Goal: Ask a question

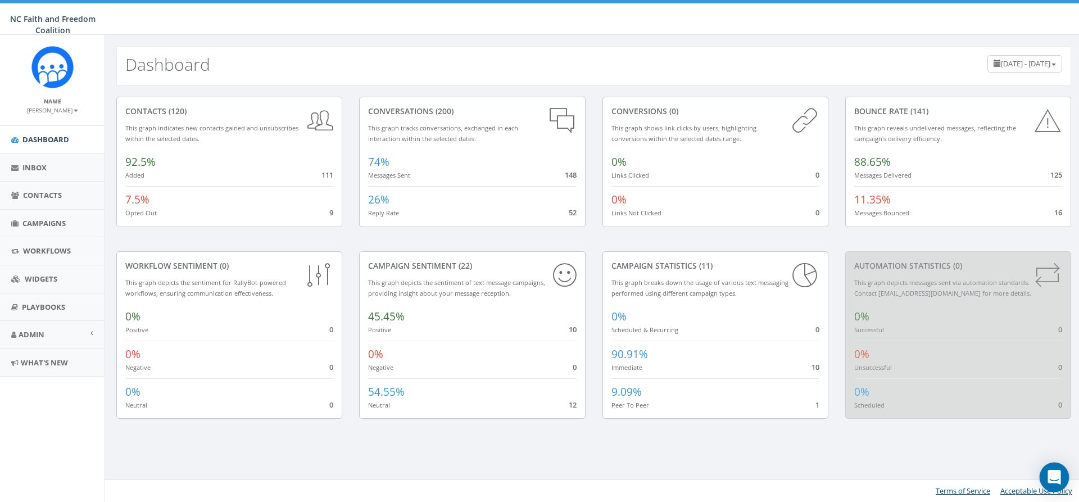
click at [1054, 483] on icon "Open Intercom Messenger" at bounding box center [1054, 477] width 15 height 15
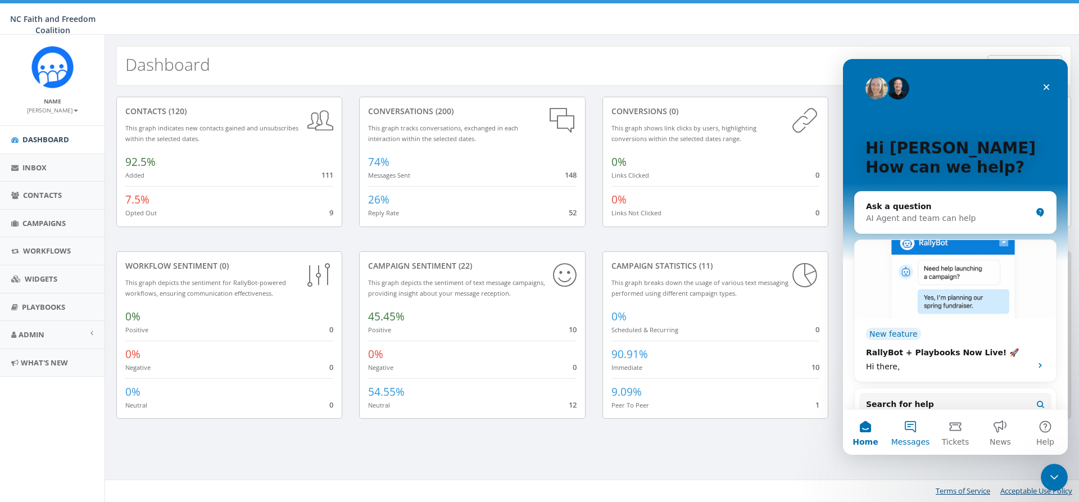
click at [921, 441] on span "Messages" at bounding box center [910, 442] width 39 height 8
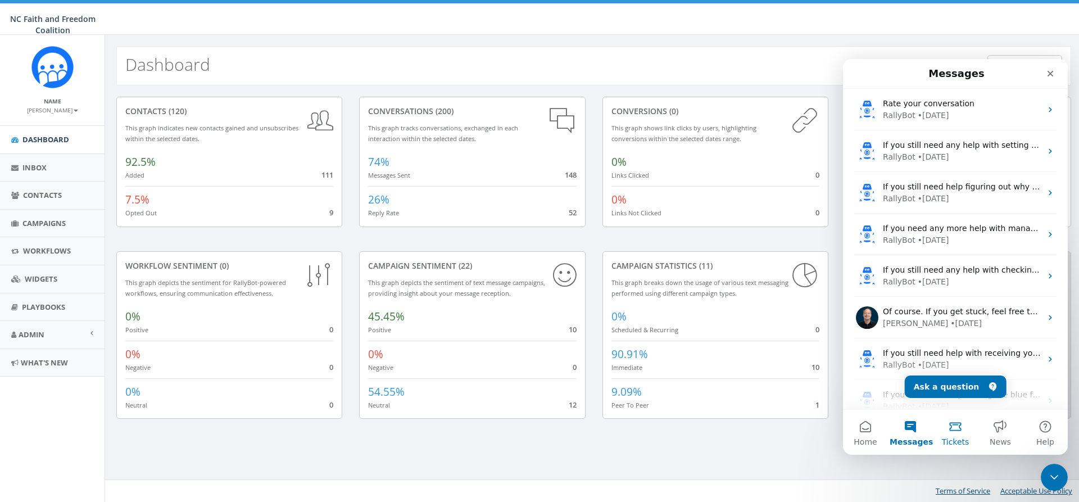
click at [948, 438] on span "Tickets" at bounding box center [956, 442] width 28 height 8
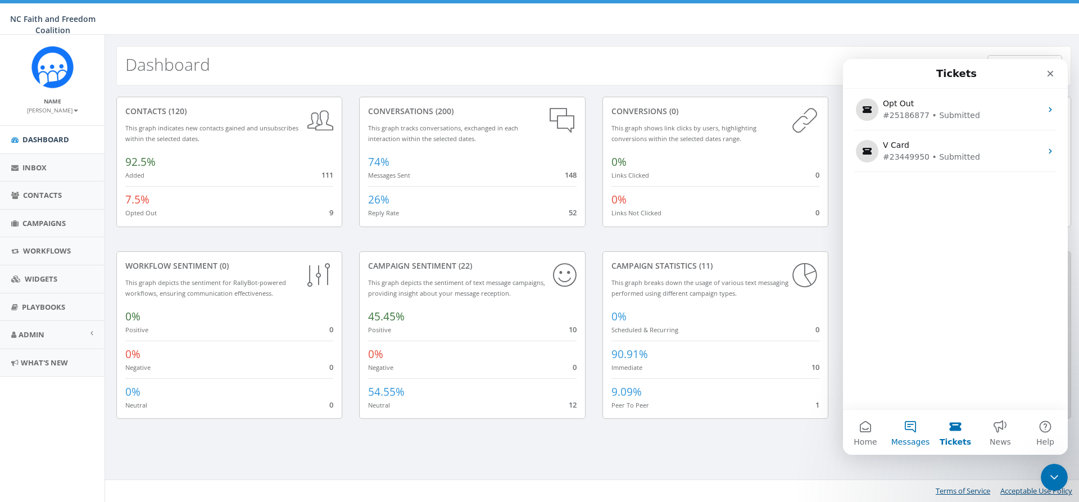
click at [916, 436] on button "Messages" at bounding box center [910, 432] width 45 height 45
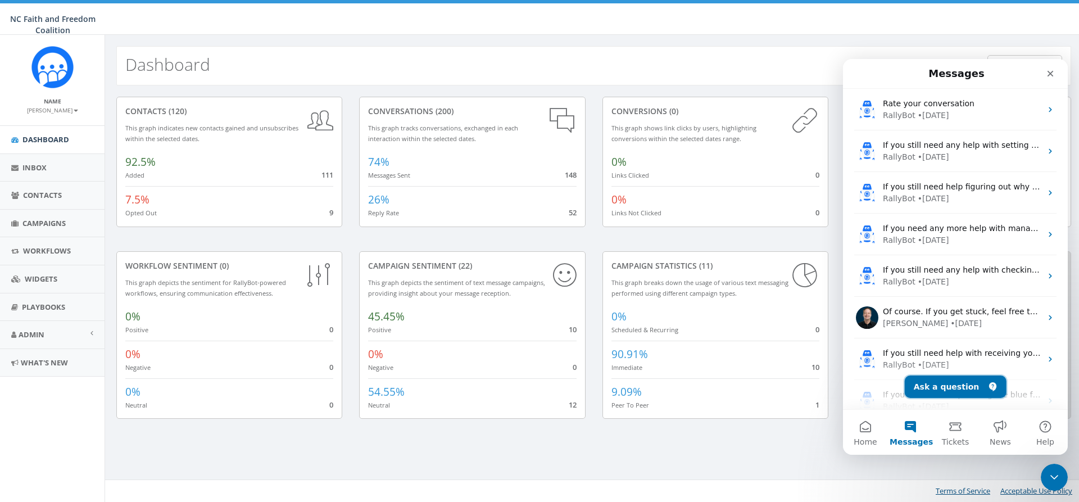
click at [947, 393] on button "Ask a question" at bounding box center [956, 386] width 102 height 22
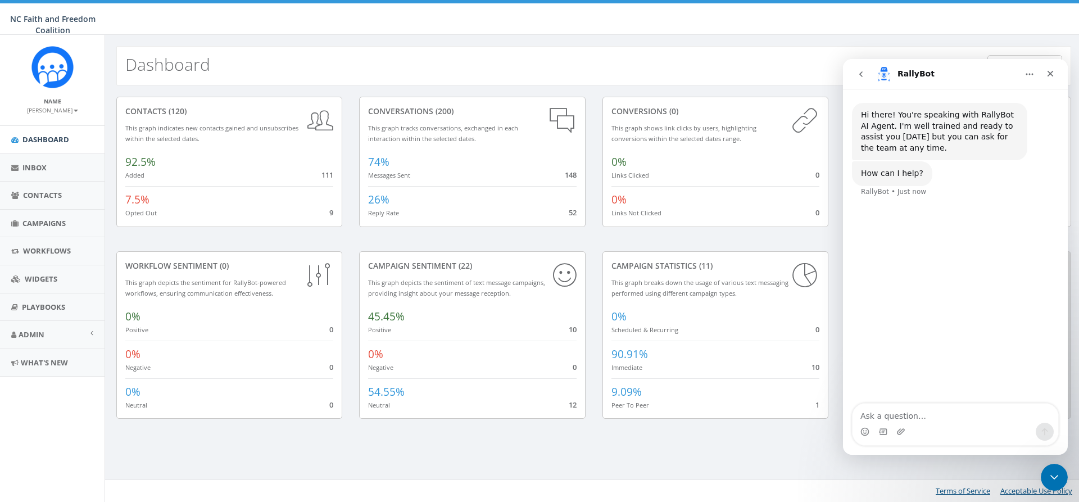
click at [906, 418] on textarea "Ask a question…" at bounding box center [956, 413] width 206 height 19
type textarea "W"
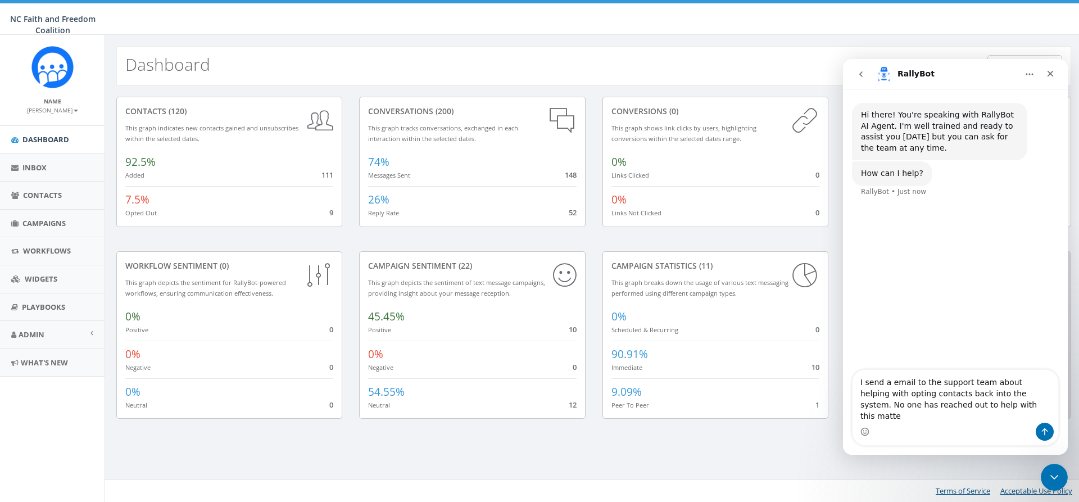
type textarea "I send a email to the support team about helping with opting contacts back into…"
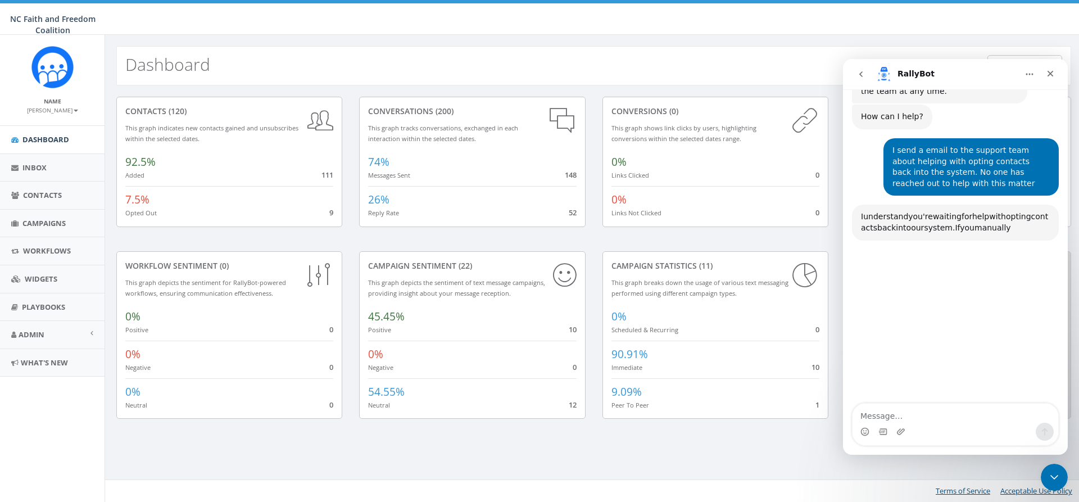
scroll to position [108, 0]
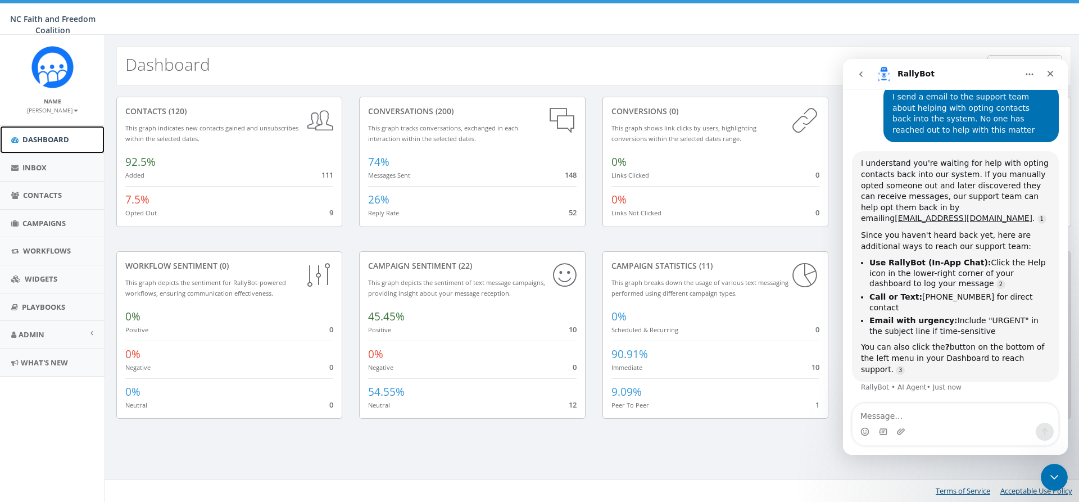
click at [53, 133] on link "Dashboard" at bounding box center [52, 140] width 105 height 28
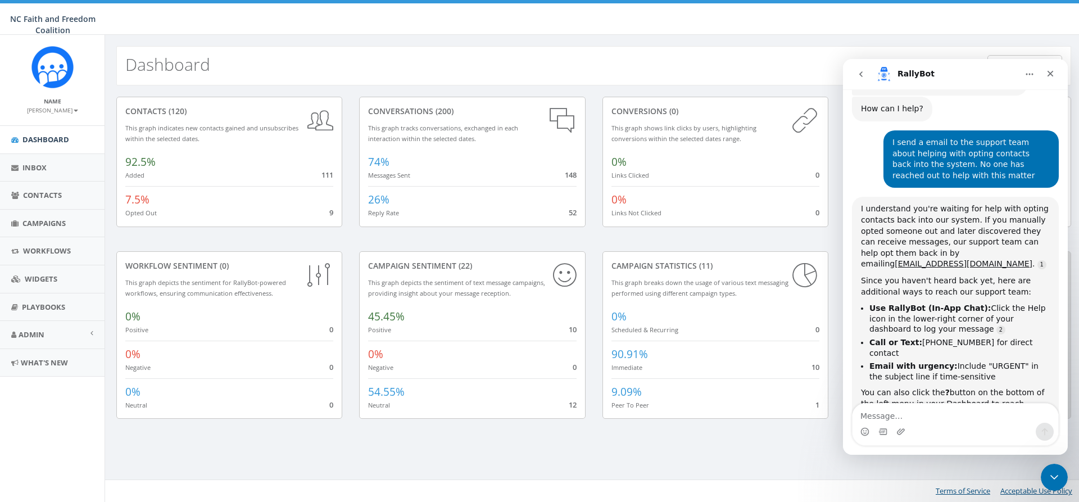
scroll to position [79, 0]
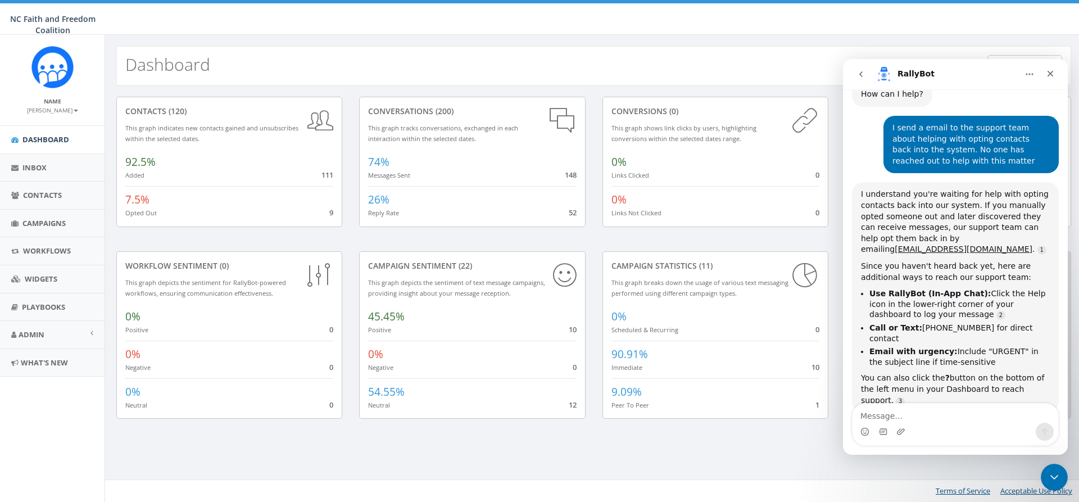
click at [867, 71] on button "go back" at bounding box center [860, 74] width 21 height 21
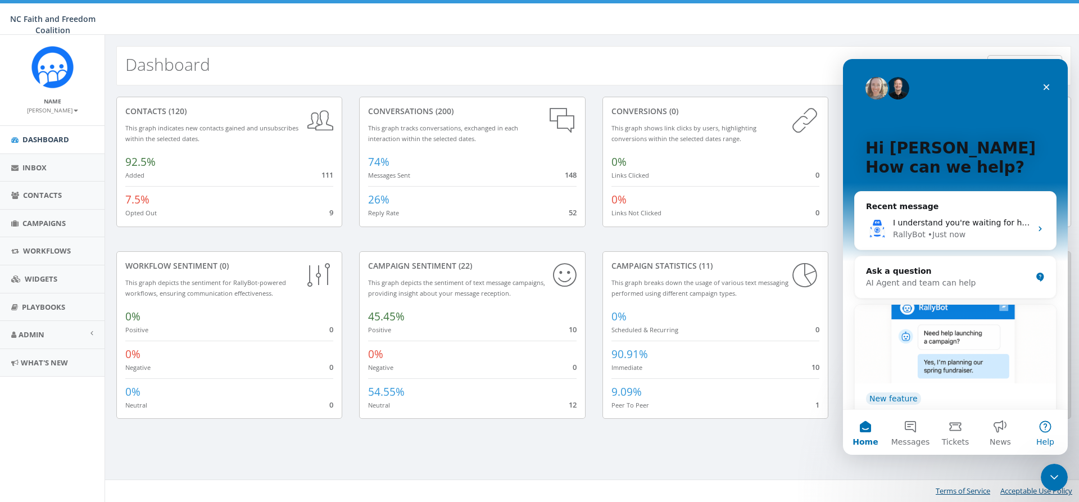
click at [1041, 427] on button "Help" at bounding box center [1045, 432] width 45 height 45
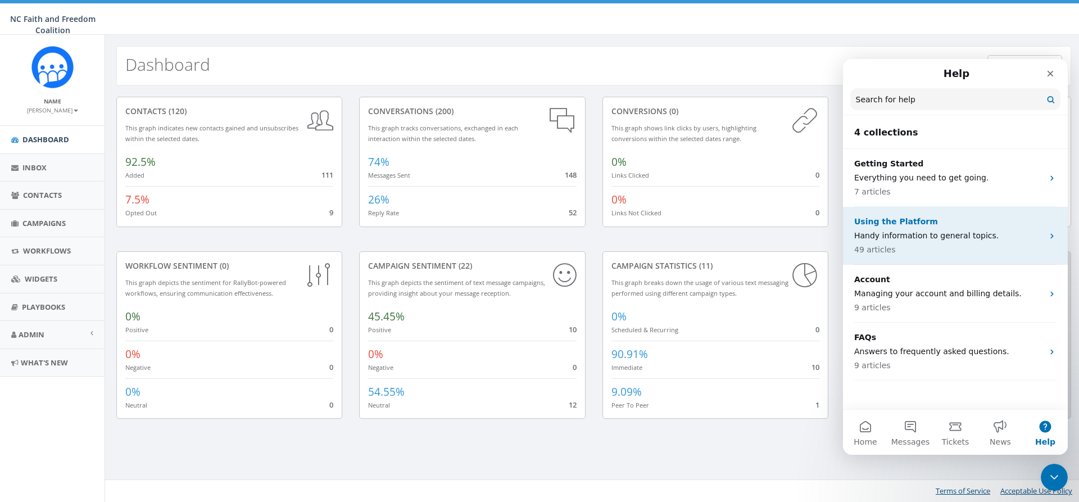
click at [933, 237] on p "Handy information to general topics." at bounding box center [948, 236] width 189 height 12
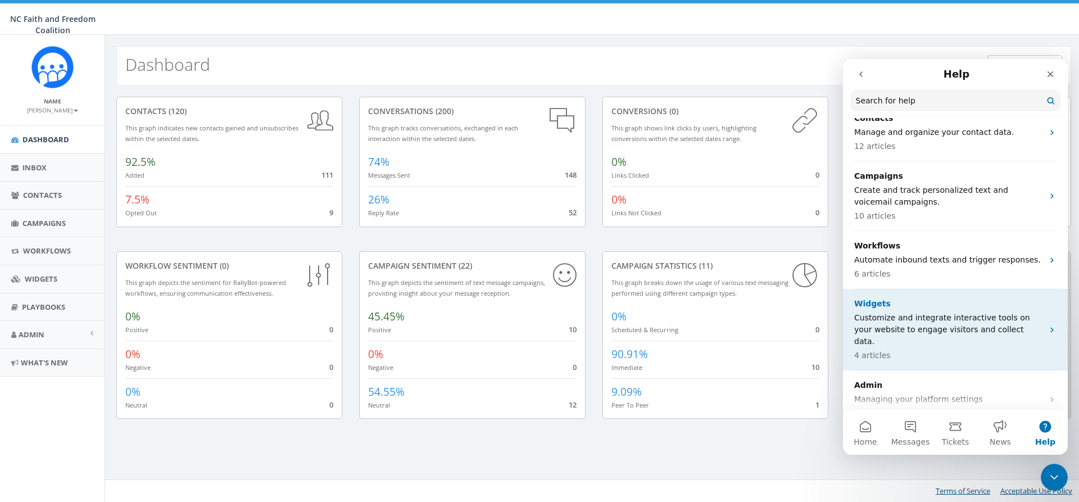
scroll to position [202, 0]
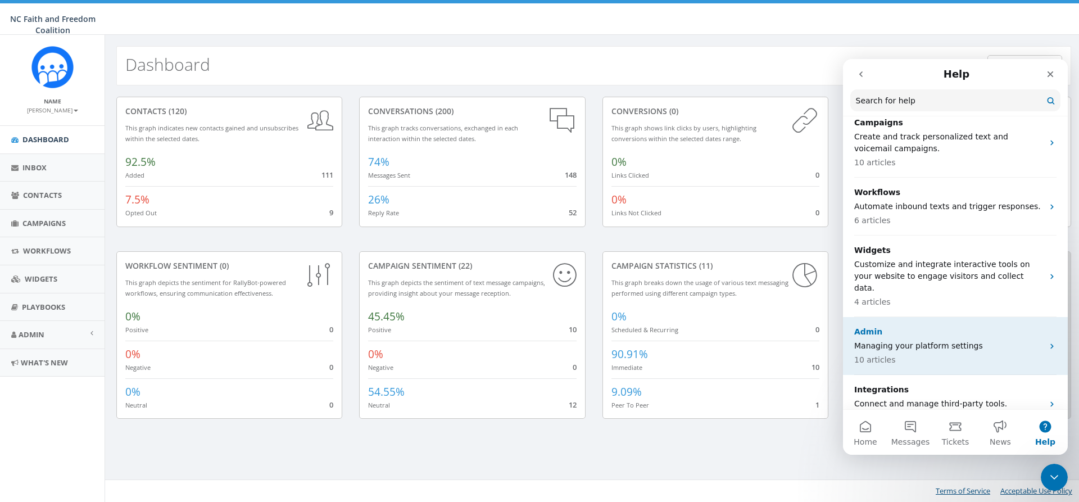
click at [956, 340] on p "Managing your platform settings" at bounding box center [948, 346] width 189 height 12
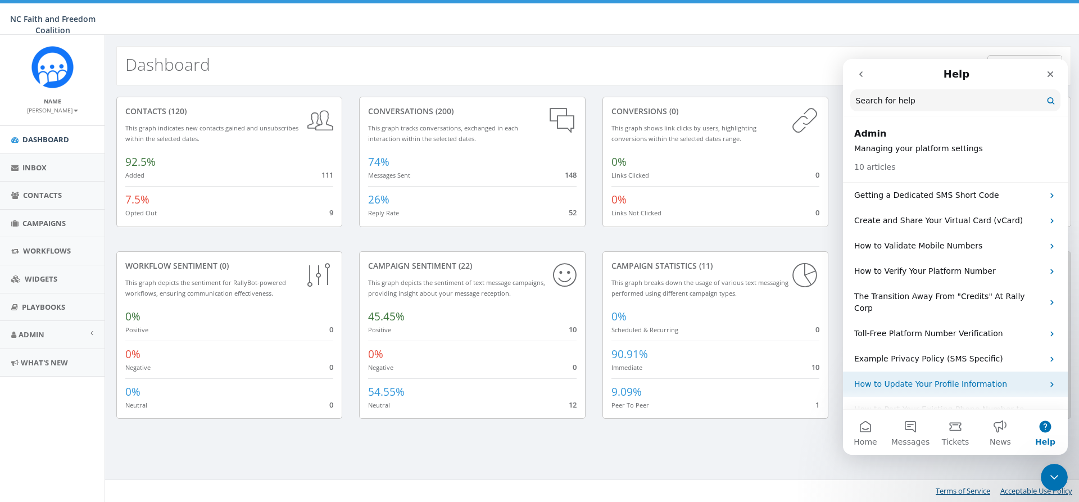
scroll to position [43, 0]
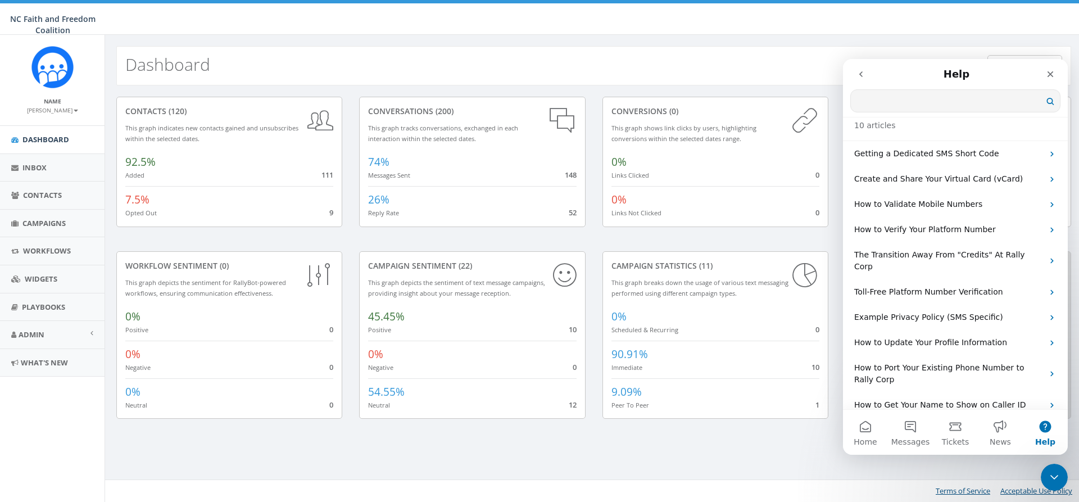
click at [930, 101] on input "Search for help" at bounding box center [955, 101] width 209 height 22
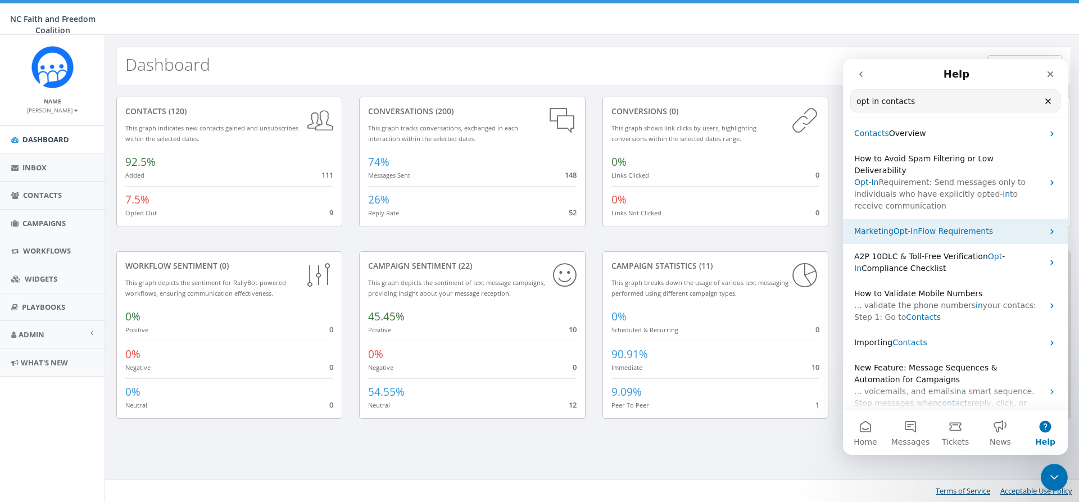
scroll to position [0, 0]
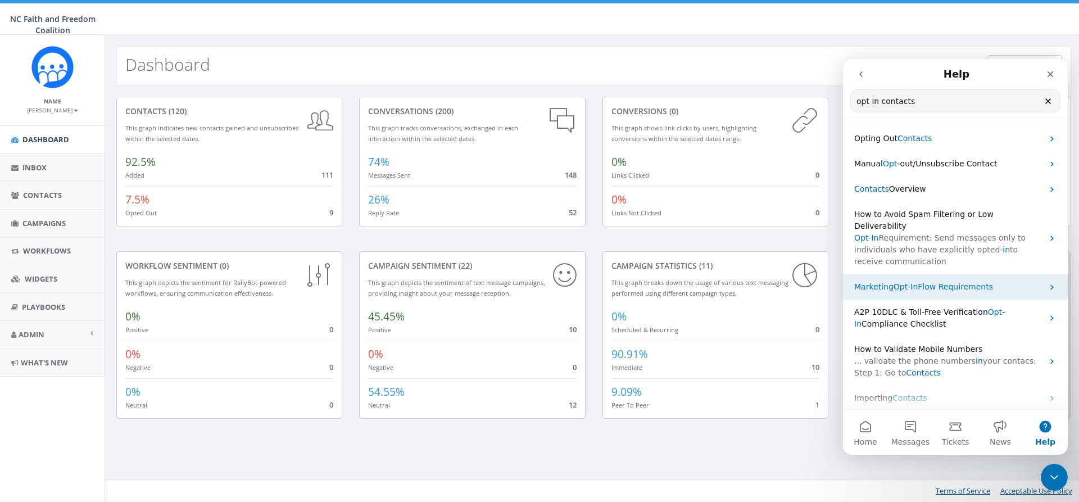
type input "opt in contacts"
click at [908, 282] on span "-" at bounding box center [909, 286] width 3 height 9
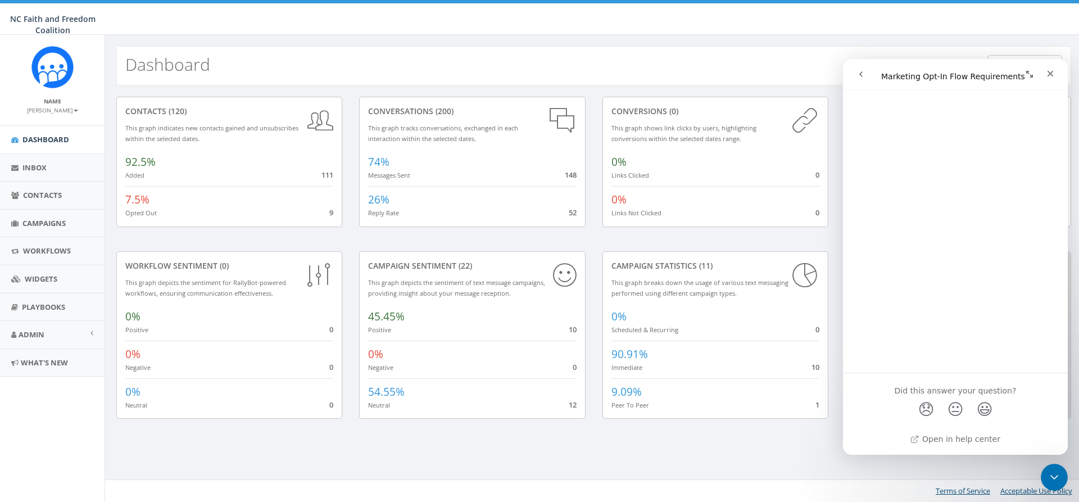
scroll to position [789, 0]
click at [1053, 73] on icon "Close" at bounding box center [1050, 73] width 9 height 9
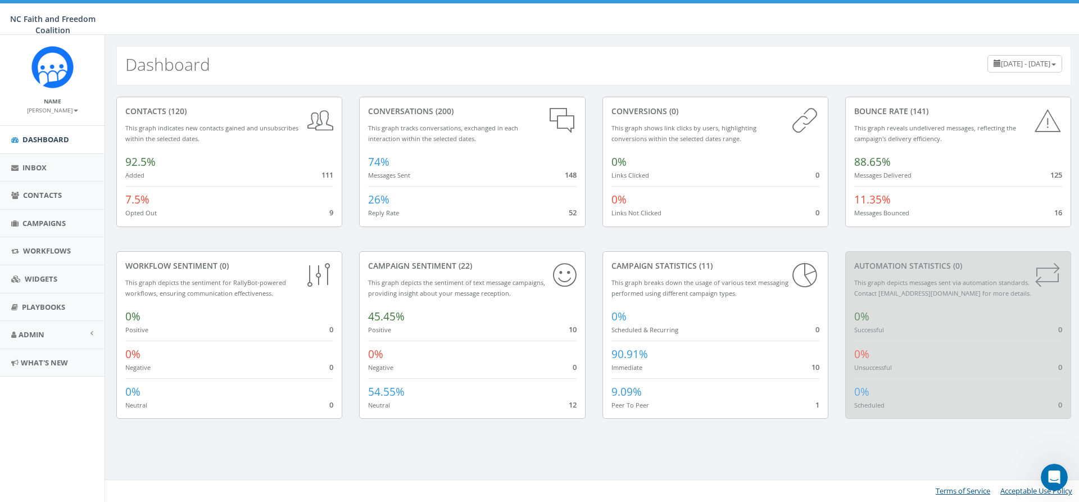
scroll to position [0, 0]
